Goal: Task Accomplishment & Management: Complete application form

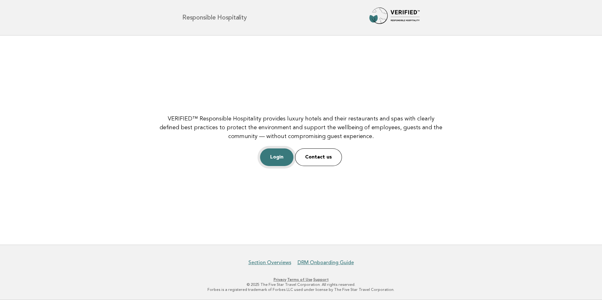
click at [281, 157] on link "Login" at bounding box center [276, 158] width 33 height 18
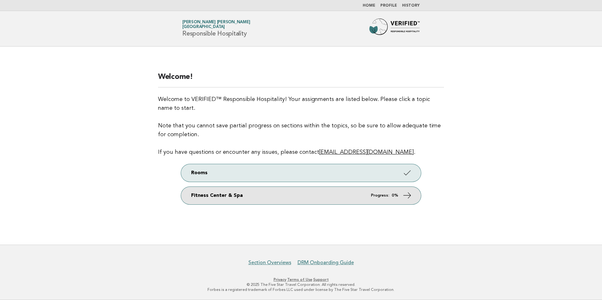
click at [399, 196] on link "Fitness Center & Spa Progress: 0%" at bounding box center [301, 196] width 240 height 18
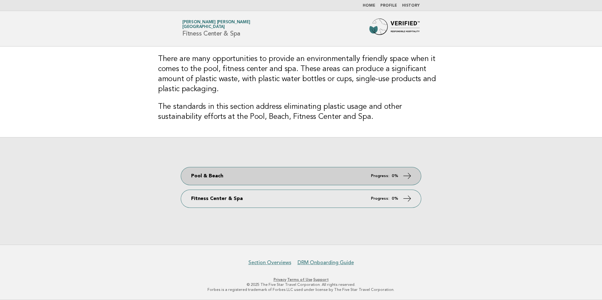
click at [385, 176] on em "Progress:" at bounding box center [380, 176] width 18 height 4
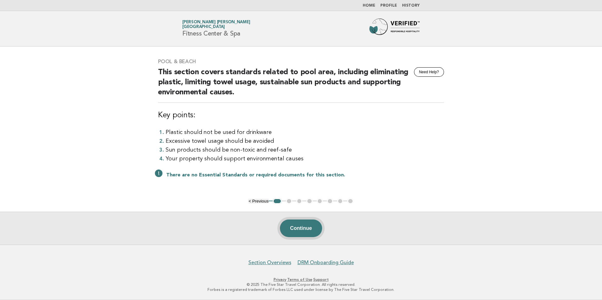
click at [293, 231] on button "Continue" at bounding box center [301, 229] width 42 height 18
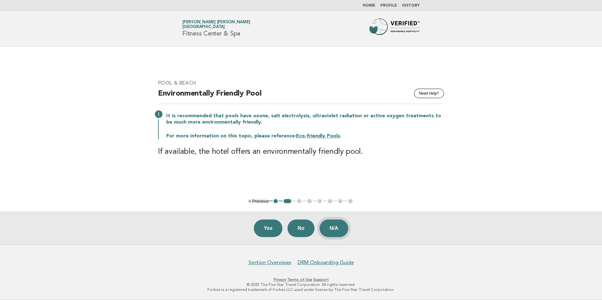
click at [336, 232] on button "N/A" at bounding box center [334, 229] width 29 height 18
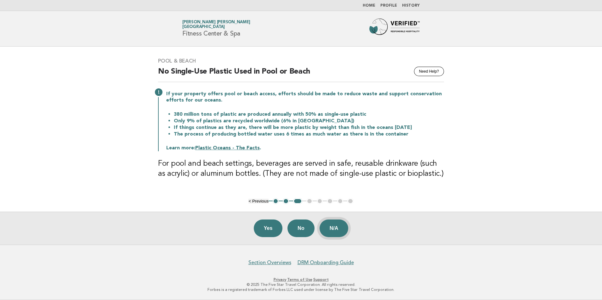
click at [337, 231] on button "N/A" at bounding box center [334, 229] width 29 height 18
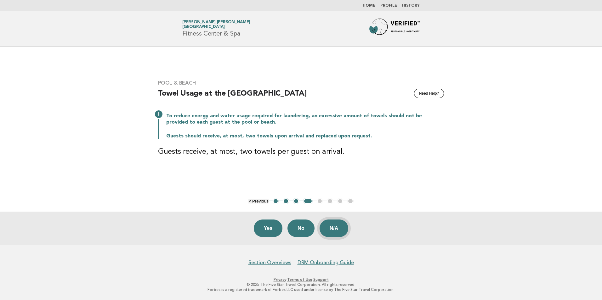
click at [335, 229] on button "N/A" at bounding box center [334, 229] width 29 height 18
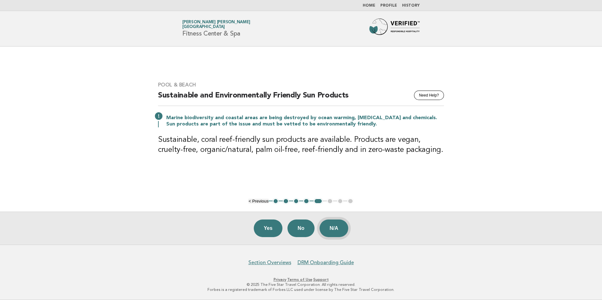
click at [341, 227] on button "N/A" at bounding box center [334, 229] width 29 height 18
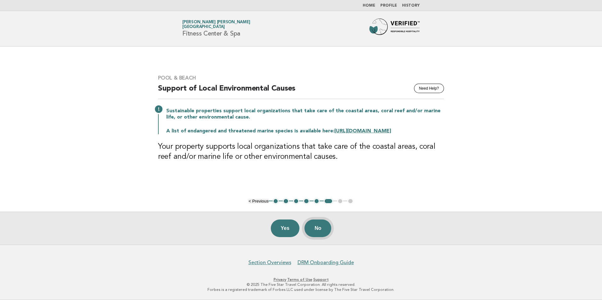
click at [323, 228] on button "No" at bounding box center [317, 229] width 27 height 18
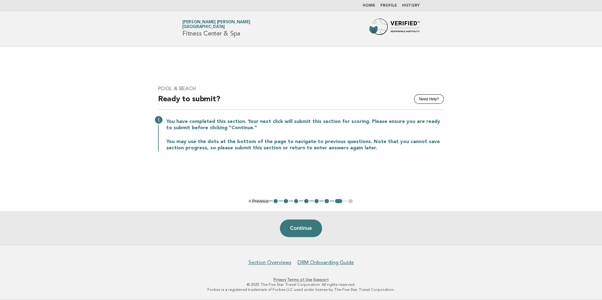
click at [339, 200] on button "7" at bounding box center [338, 201] width 9 height 6
click at [259, 201] on button "< Previous" at bounding box center [258, 201] width 20 height 5
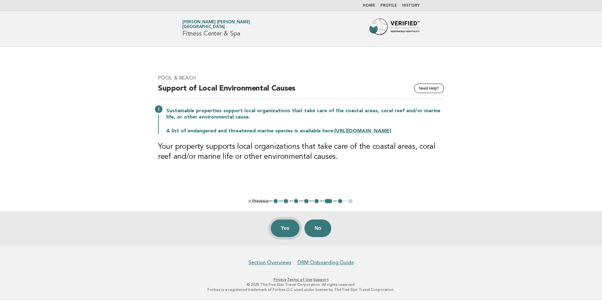
click at [284, 233] on button "Yes" at bounding box center [285, 229] width 29 height 18
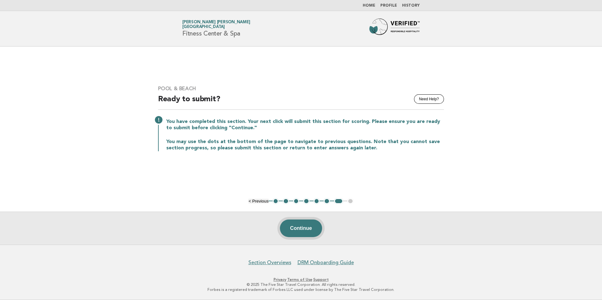
click at [299, 230] on button "Continue" at bounding box center [301, 229] width 42 height 18
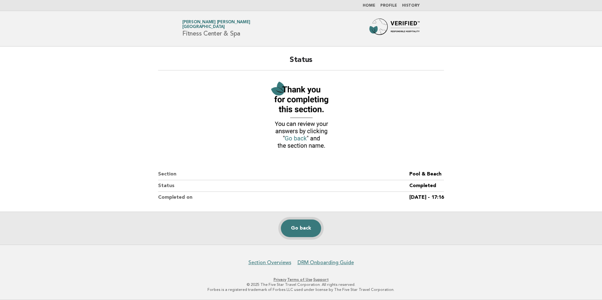
click at [299, 230] on link "Go back" at bounding box center [301, 229] width 40 height 18
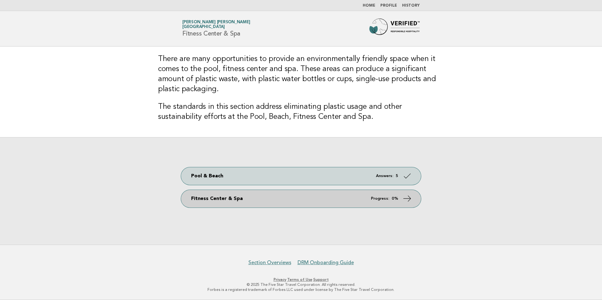
click at [403, 200] on icon at bounding box center [407, 198] width 9 height 9
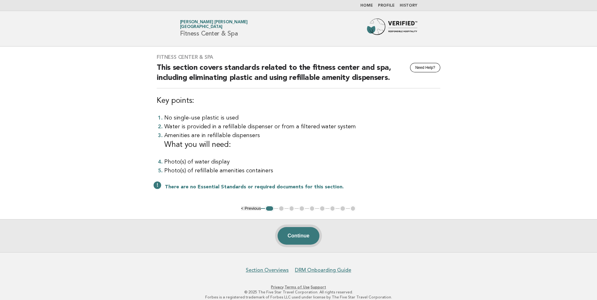
click at [300, 236] on button "Continue" at bounding box center [299, 236] width 42 height 18
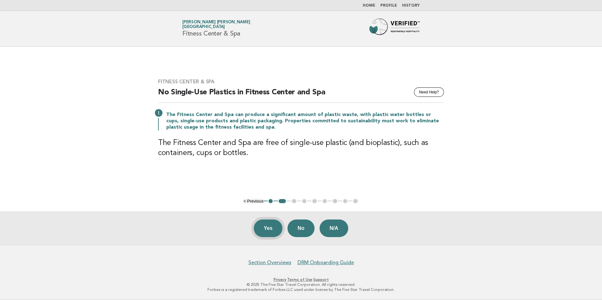
click at [267, 224] on button "Yes" at bounding box center [268, 229] width 29 height 18
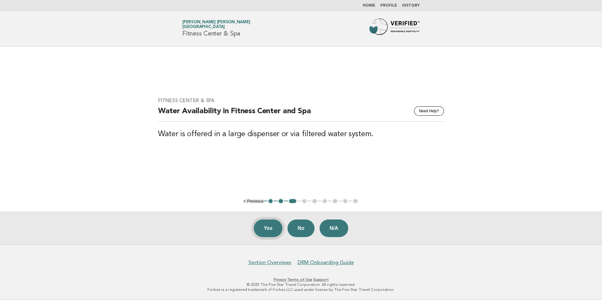
click at [267, 232] on button "Yes" at bounding box center [268, 229] width 29 height 18
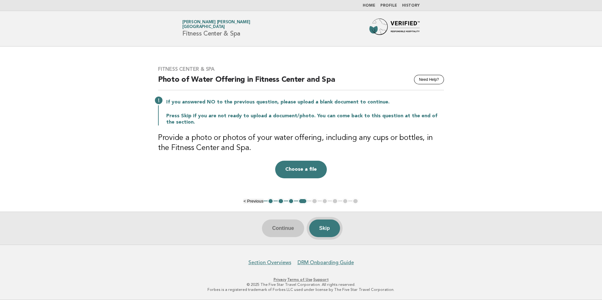
click at [323, 226] on button "Skip" at bounding box center [324, 229] width 31 height 18
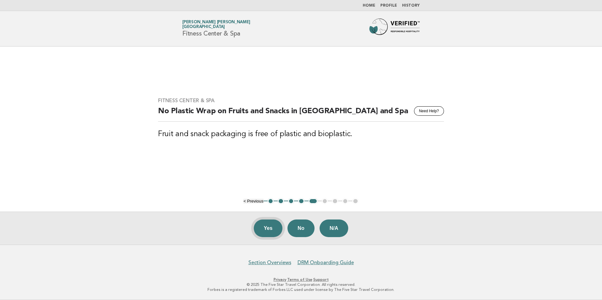
click at [259, 229] on button "Yes" at bounding box center [268, 229] width 29 height 18
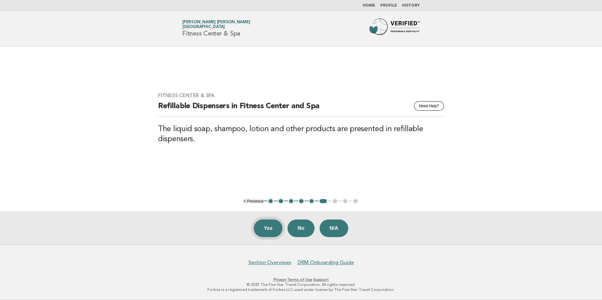
click at [263, 228] on button "Yes" at bounding box center [268, 229] width 29 height 18
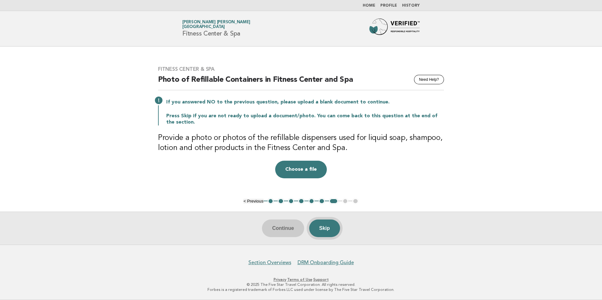
click at [325, 230] on button "Skip" at bounding box center [324, 229] width 31 height 18
